Goal: Complete application form

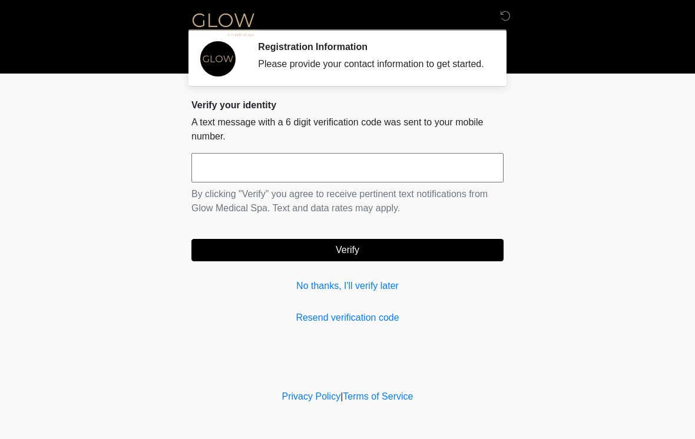
click at [440, 183] on input "text" at bounding box center [347, 167] width 312 height 29
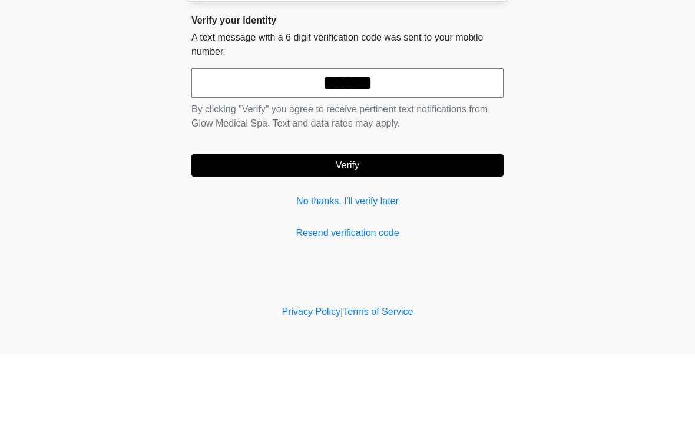
type input "******"
click at [423, 239] on button "Verify" at bounding box center [347, 250] width 312 height 22
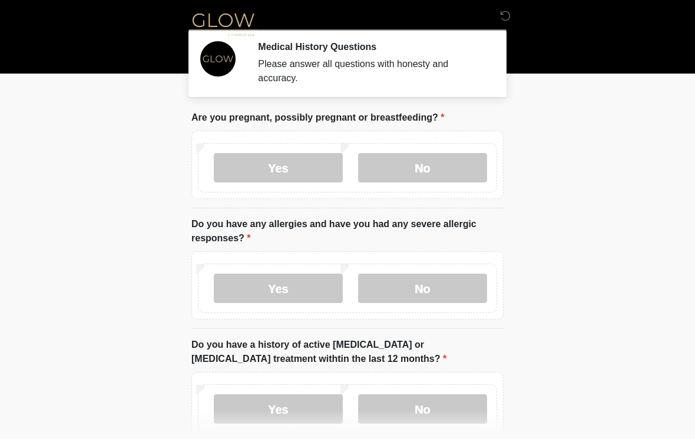
click at [455, 168] on label "No" at bounding box center [422, 167] width 129 height 29
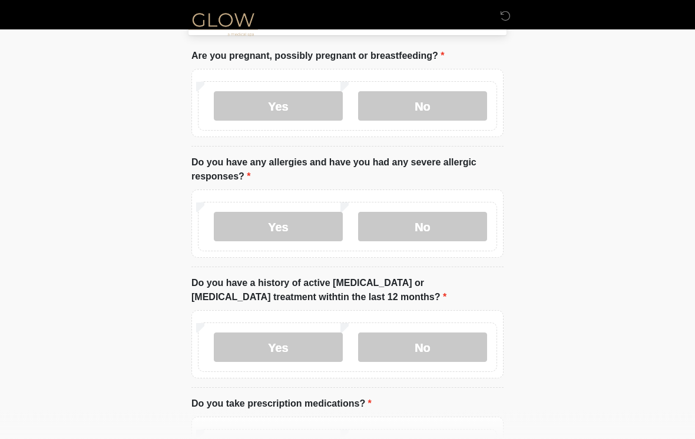
scroll to position [62, 0]
click at [447, 234] on label "No" at bounding box center [422, 226] width 129 height 29
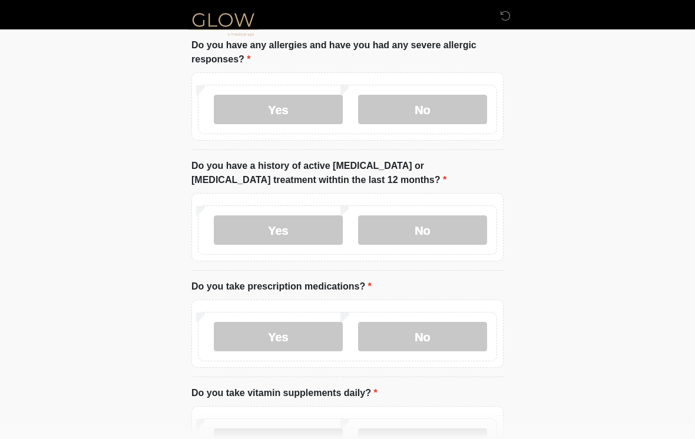
scroll to position [179, 0]
click at [460, 231] on label "No" at bounding box center [422, 229] width 129 height 29
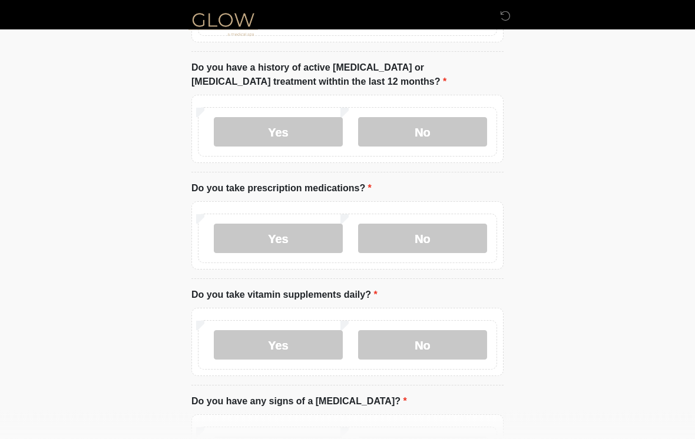
scroll to position [279, 0]
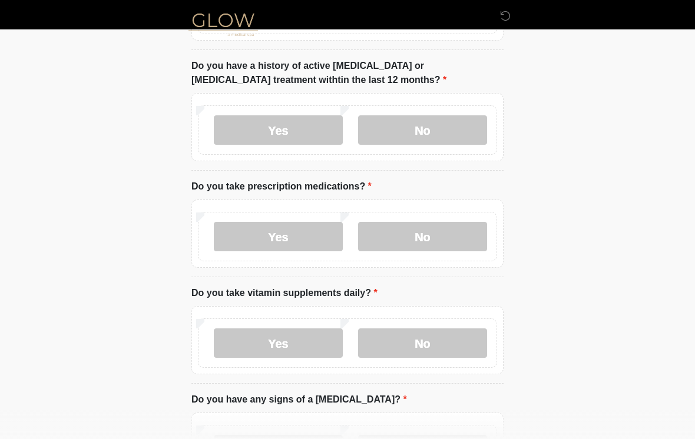
click at [299, 231] on label "Yes" at bounding box center [278, 236] width 129 height 29
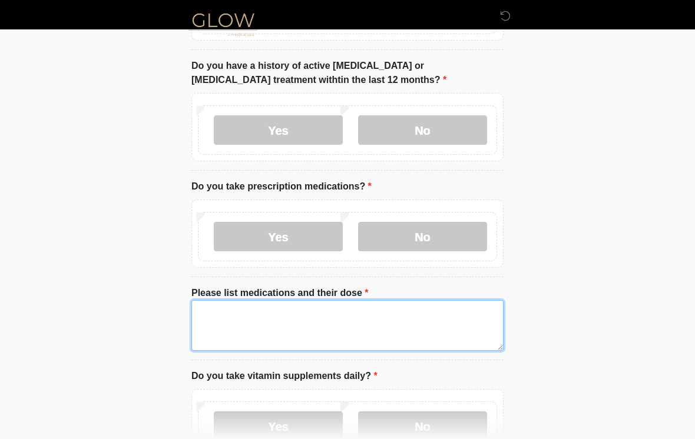
click at [429, 316] on textarea "Please list medications and their dose" at bounding box center [347, 325] width 312 height 51
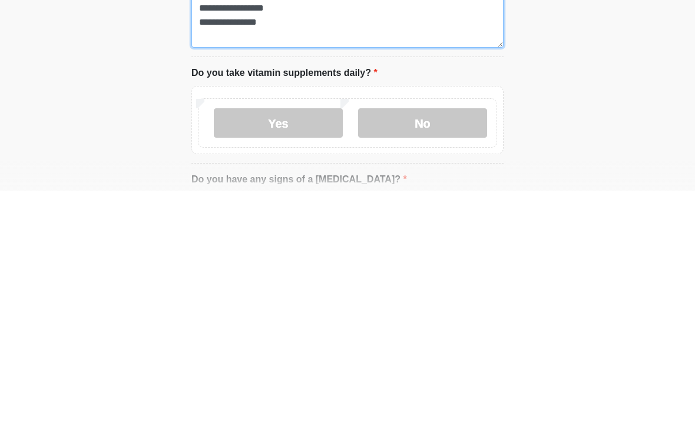
scroll to position [339, 0]
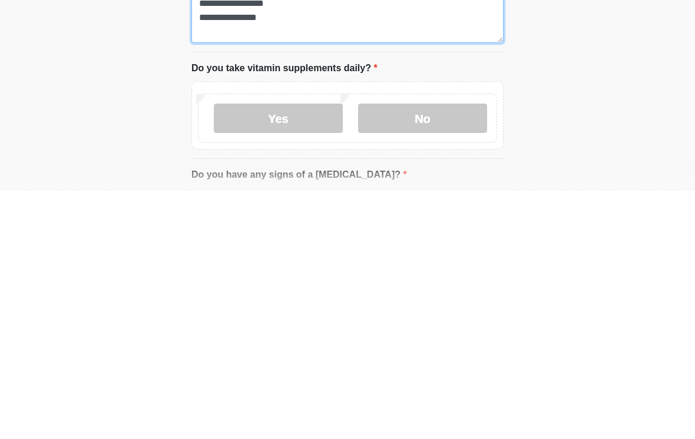
type textarea "**********"
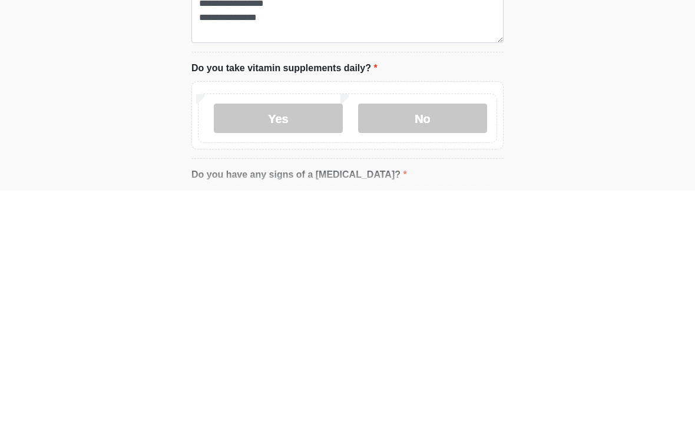
click at [319, 352] on label "Yes" at bounding box center [278, 366] width 129 height 29
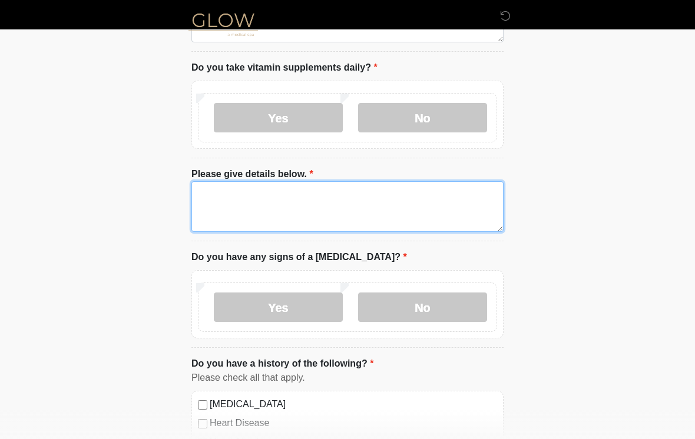
click at [421, 197] on textarea "Please give details below." at bounding box center [347, 206] width 312 height 51
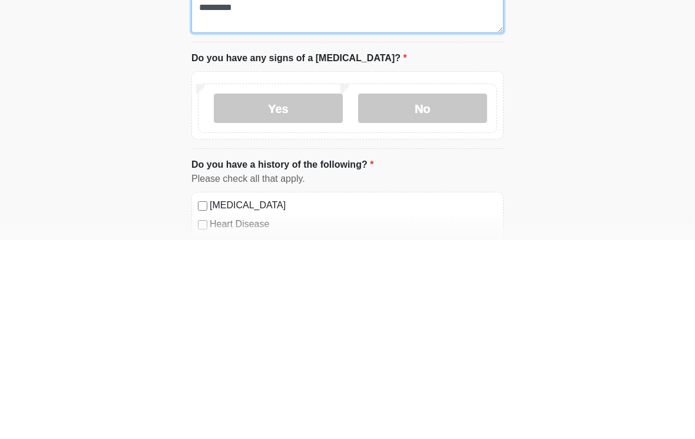
type textarea "**********"
click at [447, 293] on label "No" at bounding box center [422, 307] width 129 height 29
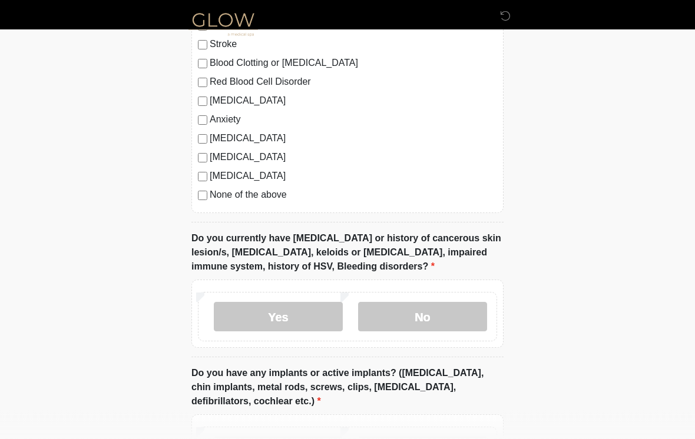
scroll to position [1004, 0]
click at [447, 319] on label "No" at bounding box center [422, 317] width 129 height 29
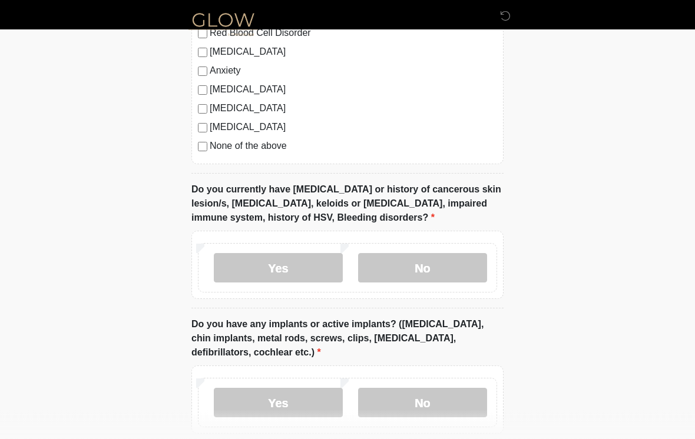
scroll to position [1070, 0]
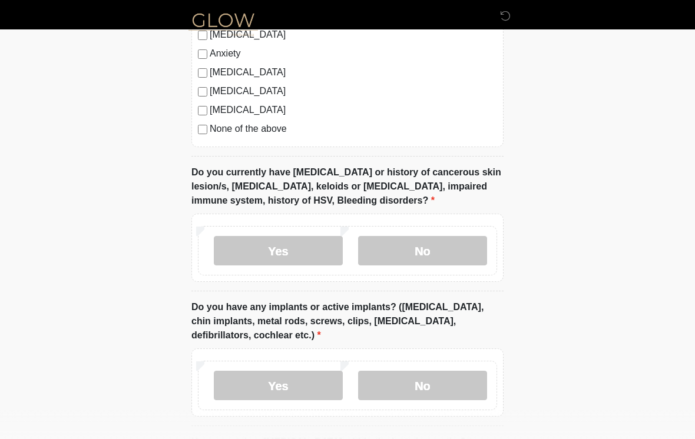
click at [314, 247] on label "Yes" at bounding box center [278, 250] width 129 height 29
click at [462, 249] on label "No" at bounding box center [422, 250] width 129 height 29
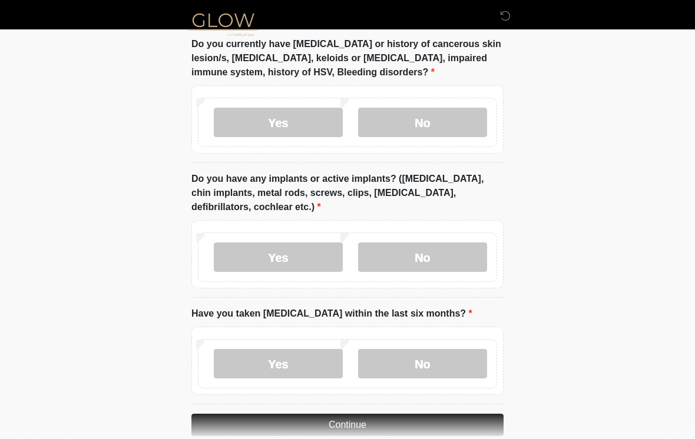
scroll to position [1211, 0]
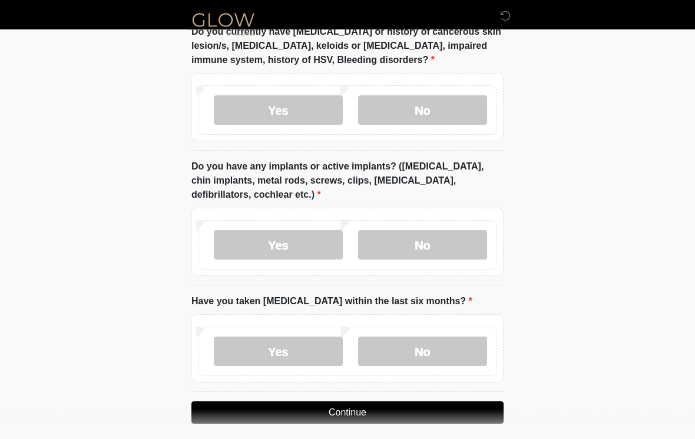
click at [447, 239] on label "No" at bounding box center [422, 245] width 129 height 29
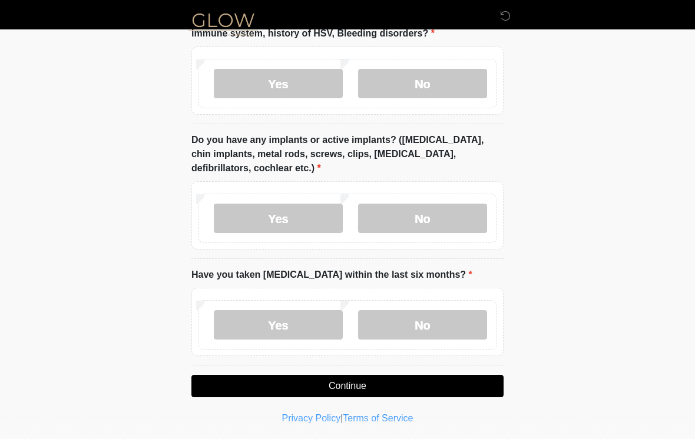
click at [446, 319] on label "No" at bounding box center [422, 324] width 129 height 29
click at [469, 389] on button "Continue" at bounding box center [347, 386] width 312 height 22
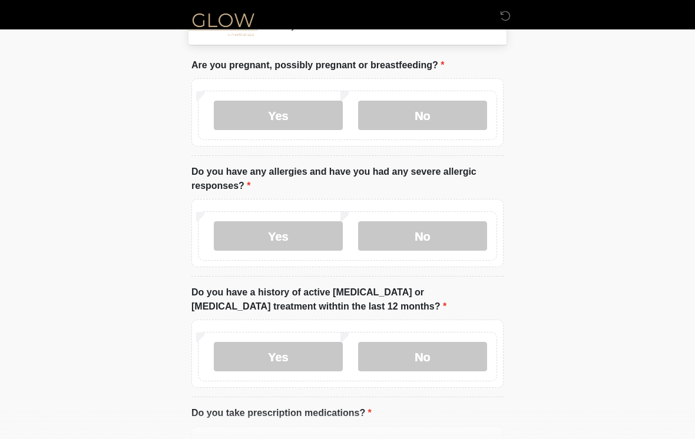
scroll to position [0, 0]
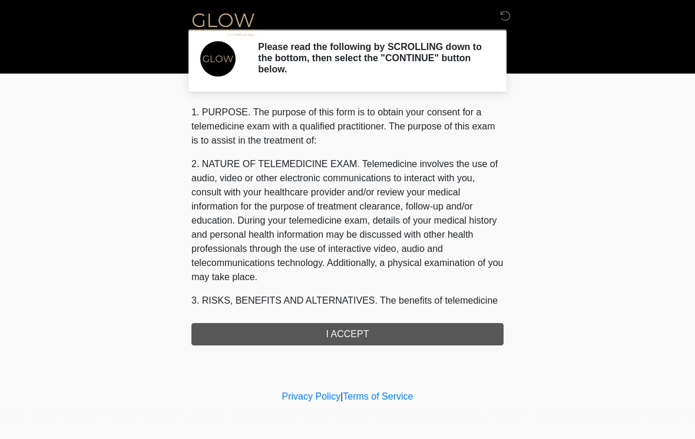
click at [448, 332] on div "1. PURPOSE. The purpose of this form is to obtain your consent for a telemedici…" at bounding box center [347, 225] width 312 height 240
click at [383, 333] on div "1. PURPOSE. The purpose of this form is to obtain your consent for a telemedici…" at bounding box center [347, 225] width 312 height 240
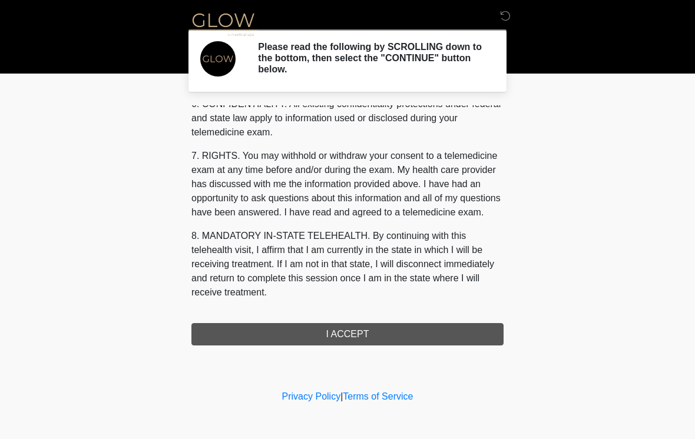
scroll to position [479, 0]
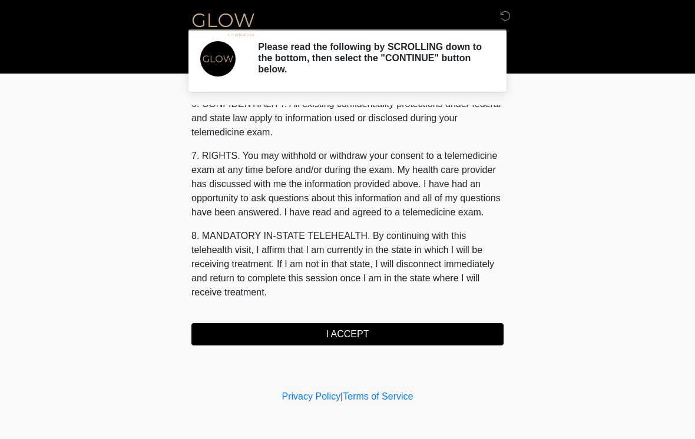
click at [370, 334] on button "I ACCEPT" at bounding box center [347, 334] width 312 height 22
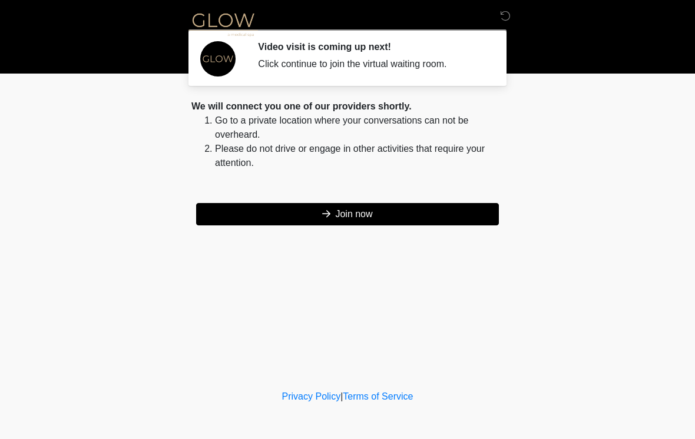
click at [457, 215] on button "Join now" at bounding box center [347, 214] width 303 height 22
